Goal: Information Seeking & Learning: Learn about a topic

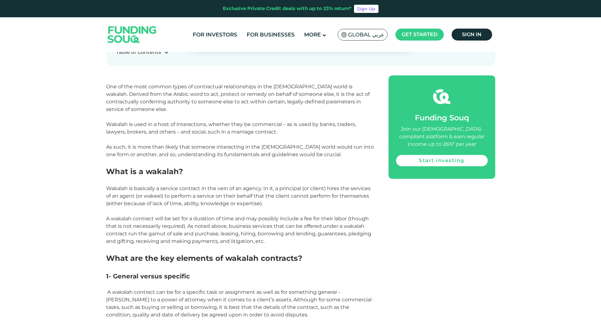
scroll to position [377, 0]
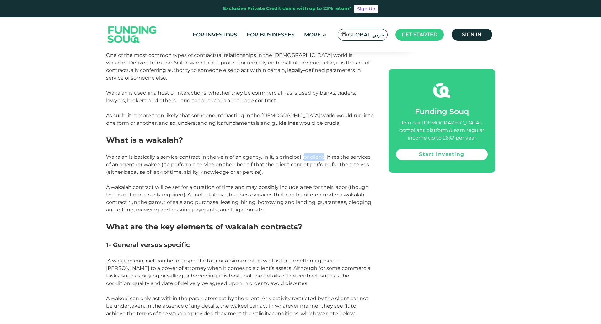
click at [326, 154] on span "Wakalah is basically a service contract in the vein of an agency. In it, a prin…" at bounding box center [238, 164] width 265 height 21
click at [306, 153] on p "Wakalah is basically a service contract in the vein of an agency. In it, a prin…" at bounding box center [240, 164] width 268 height 23
drag, startPoint x: 306, startPoint y: 148, endPoint x: 327, endPoint y: 149, distance: 20.8
click at [327, 154] on span "Wakalah is basically a service contract in the vein of an agency. In it, a prin…" at bounding box center [238, 164] width 265 height 21
drag, startPoint x: 108, startPoint y: 164, endPoint x: 259, endPoint y: 164, distance: 150.7
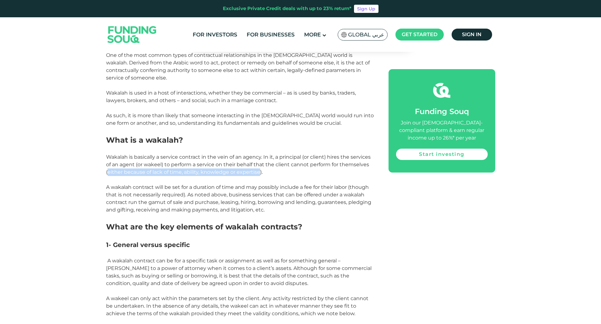
click at [259, 164] on span "Wakalah is basically a service contract in the vein of an agency. In it, a prin…" at bounding box center [238, 164] width 265 height 21
click at [302, 154] on span "Wakalah is basically a service contract in the vein of an agency. In it, a prin…" at bounding box center [238, 164] width 265 height 21
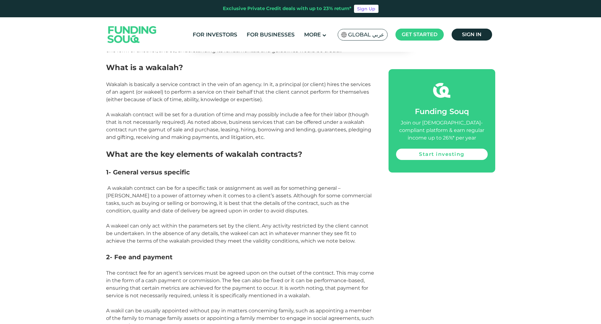
scroll to position [440, 0]
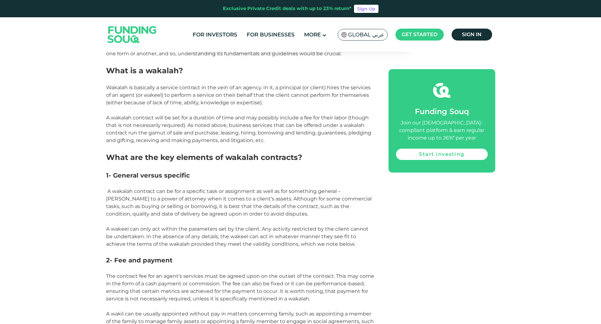
scroll to position [448, 0]
